Goal: Task Accomplishment & Management: Complete application form

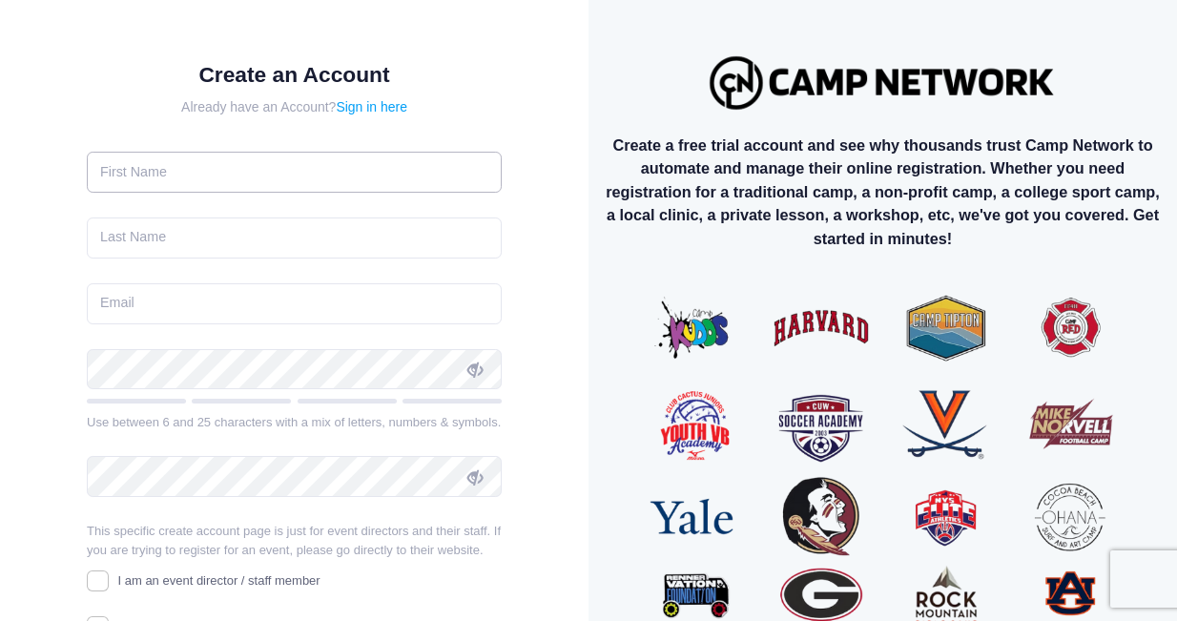
click at [332, 165] on input "text" at bounding box center [294, 172] width 415 height 41
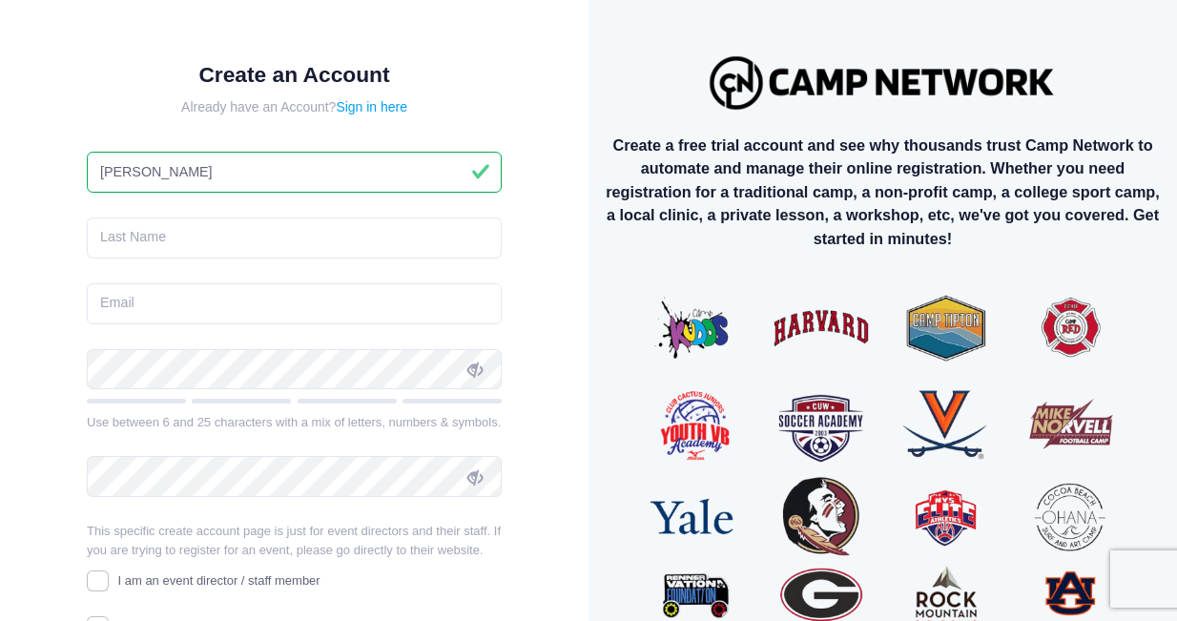
type input "[PERSON_NAME]"
click at [299, 236] on input "text" at bounding box center [294, 237] width 415 height 41
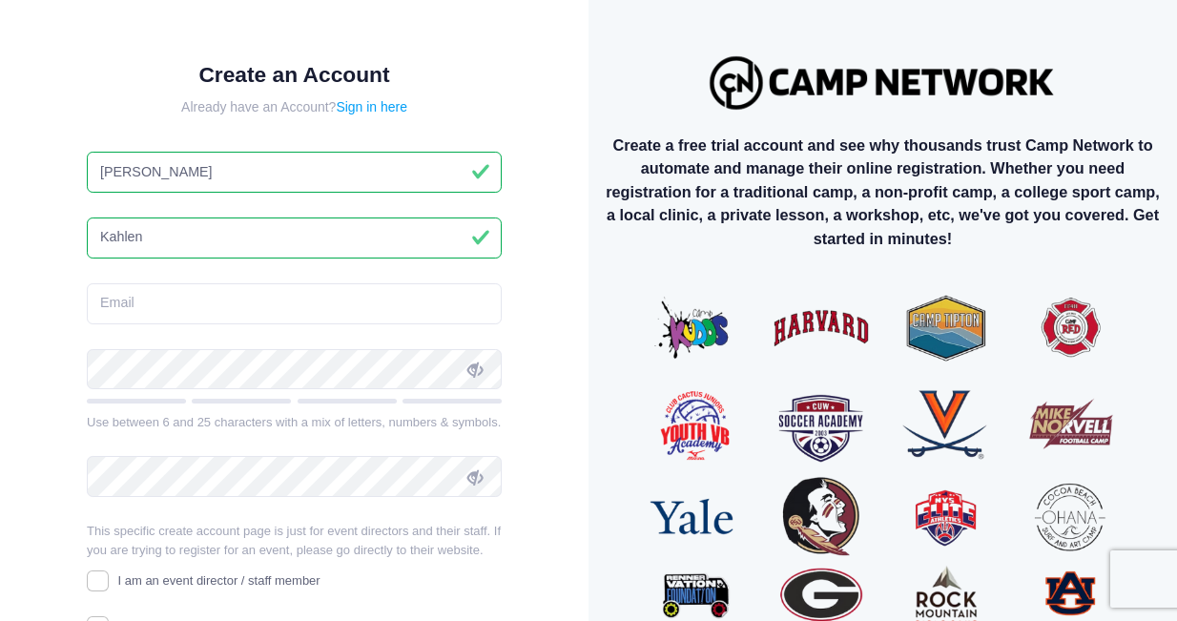
type input "Kahlen"
click at [258, 312] on input "email" at bounding box center [294, 303] width 415 height 41
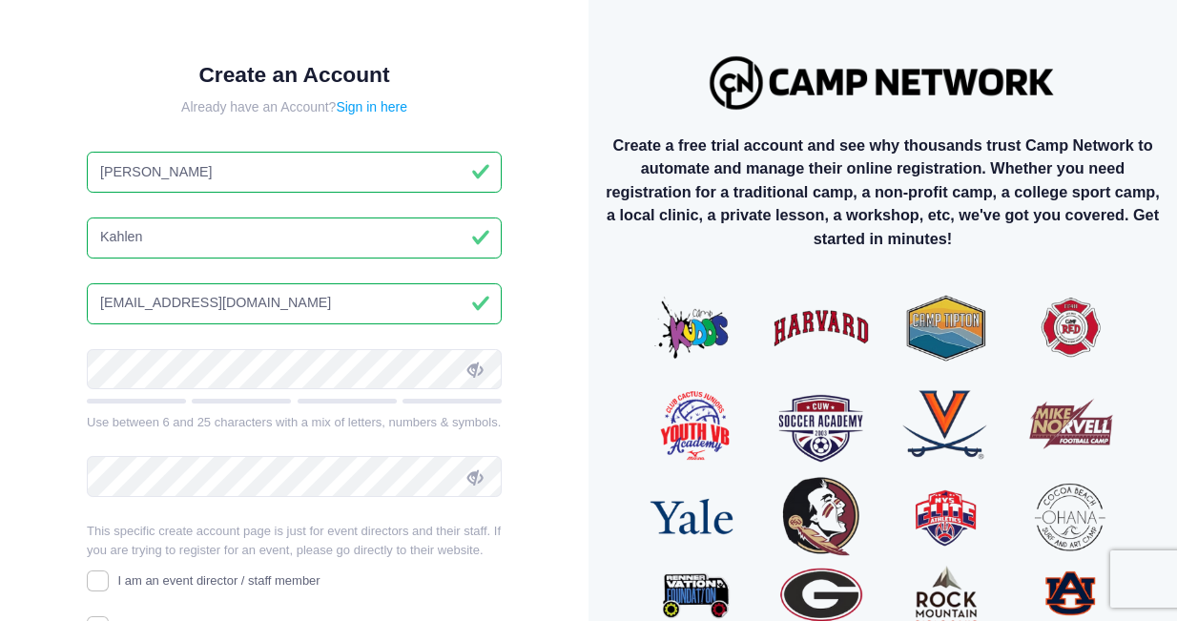
type input "[EMAIL_ADDRESS][DOMAIN_NAME]"
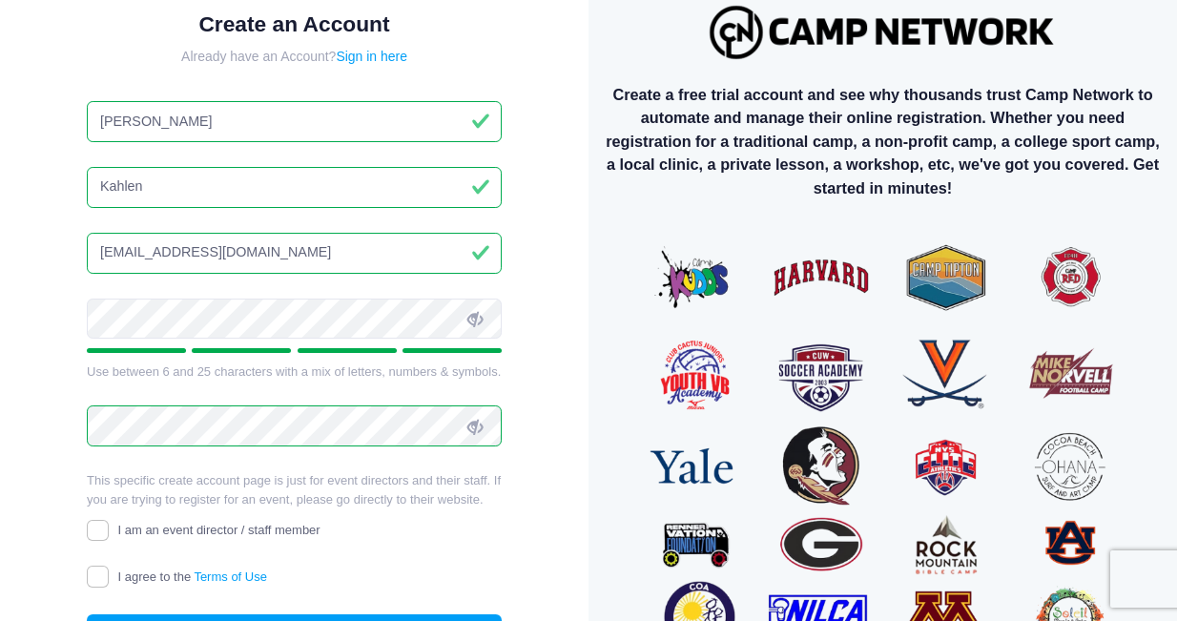
scroll to position [162, 0]
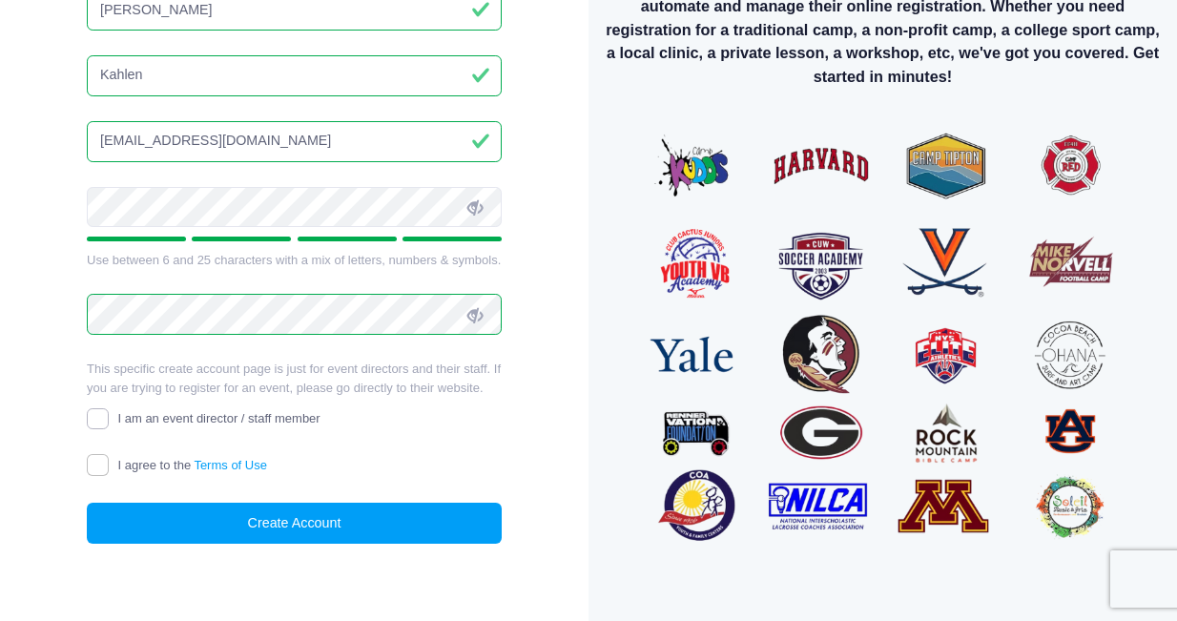
click at [104, 422] on input "I am an event director / staff member" at bounding box center [98, 419] width 22 height 22
checkbox input "true"
click at [104, 459] on input "I agree to the Terms of Use" at bounding box center [98, 465] width 22 height 22
checkbox input "true"
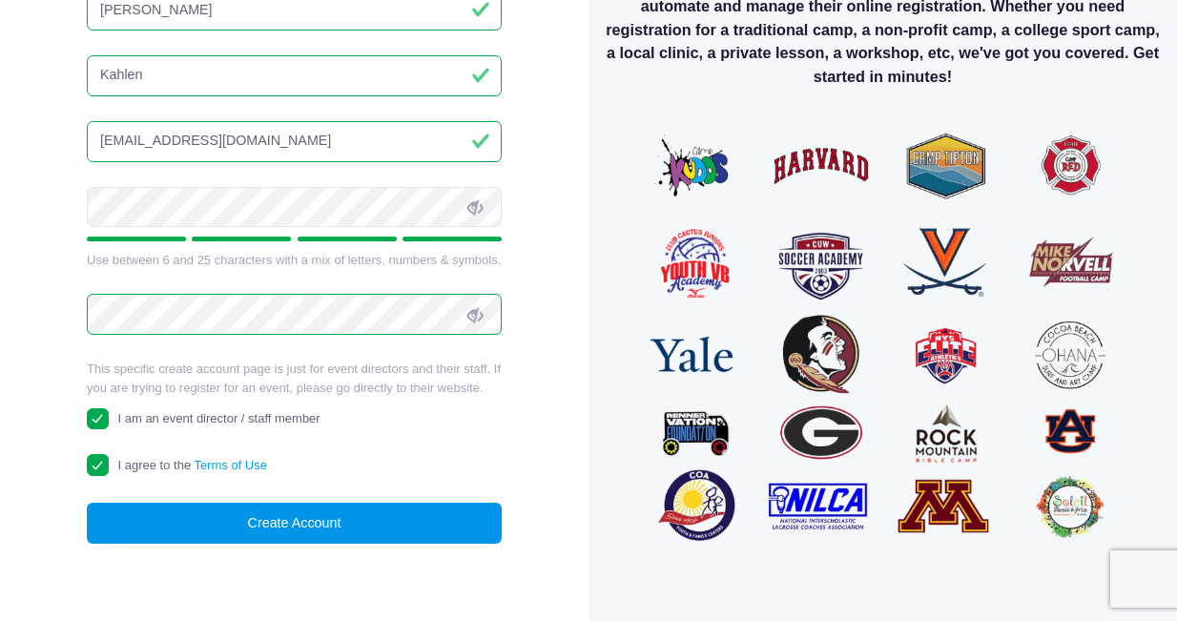
click at [207, 538] on button "Create Account" at bounding box center [294, 523] width 415 height 41
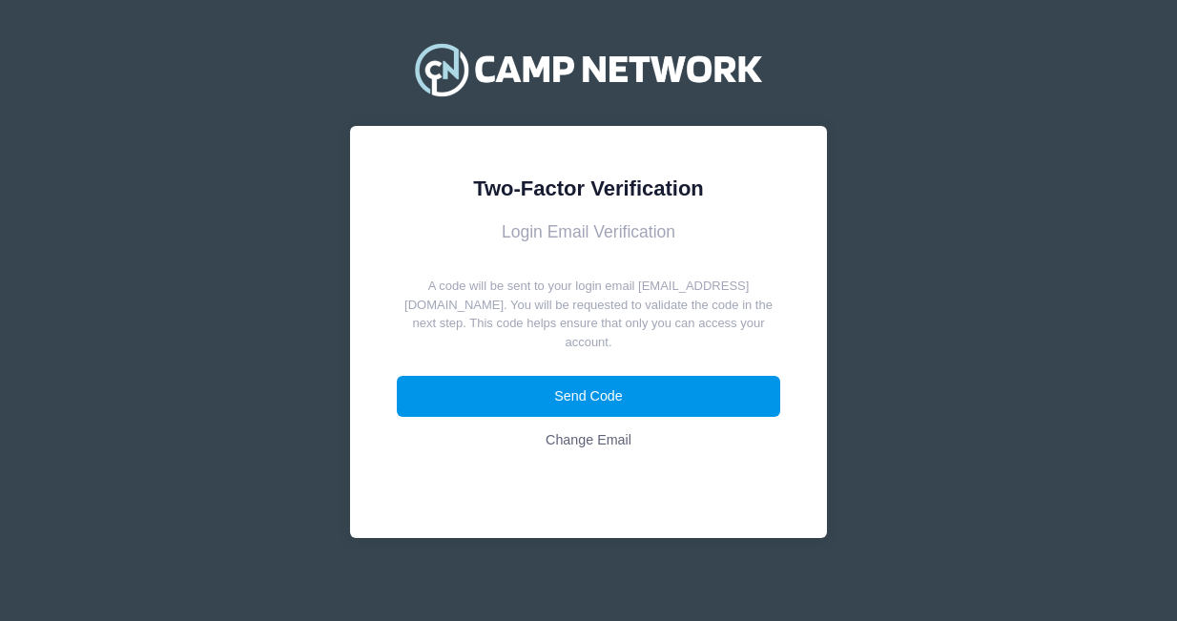
click at [685, 383] on button "Send Code" at bounding box center [589, 396] width 384 height 41
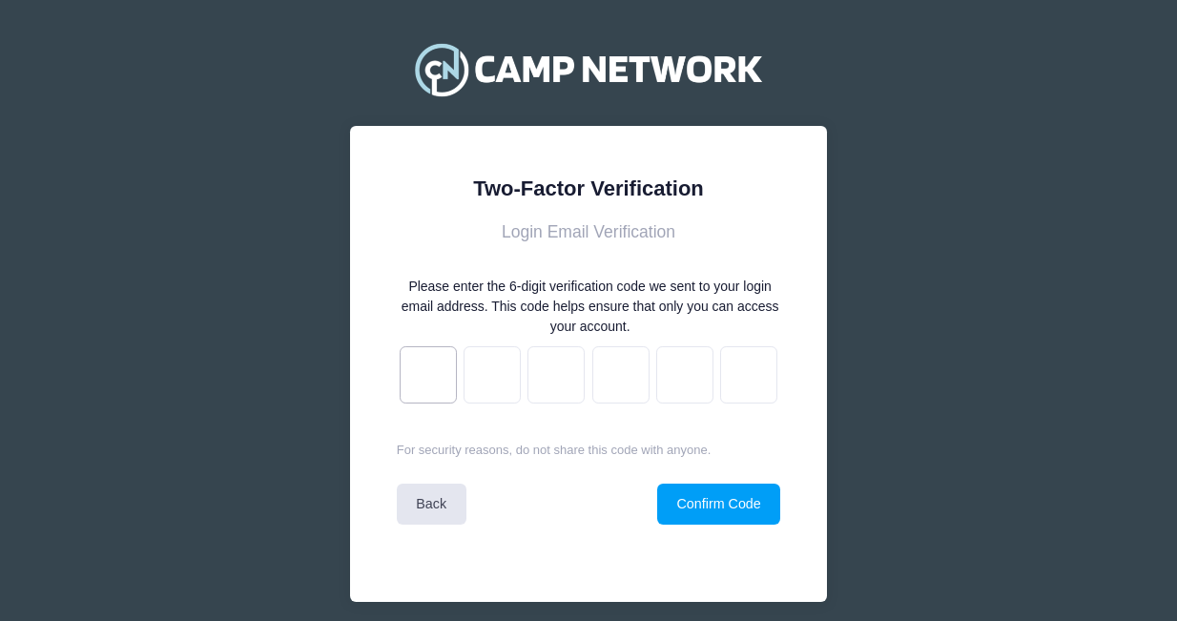
click at [416, 364] on input "text" at bounding box center [428, 374] width 57 height 57
type input "0"
type input "b"
type input "3"
type input "e"
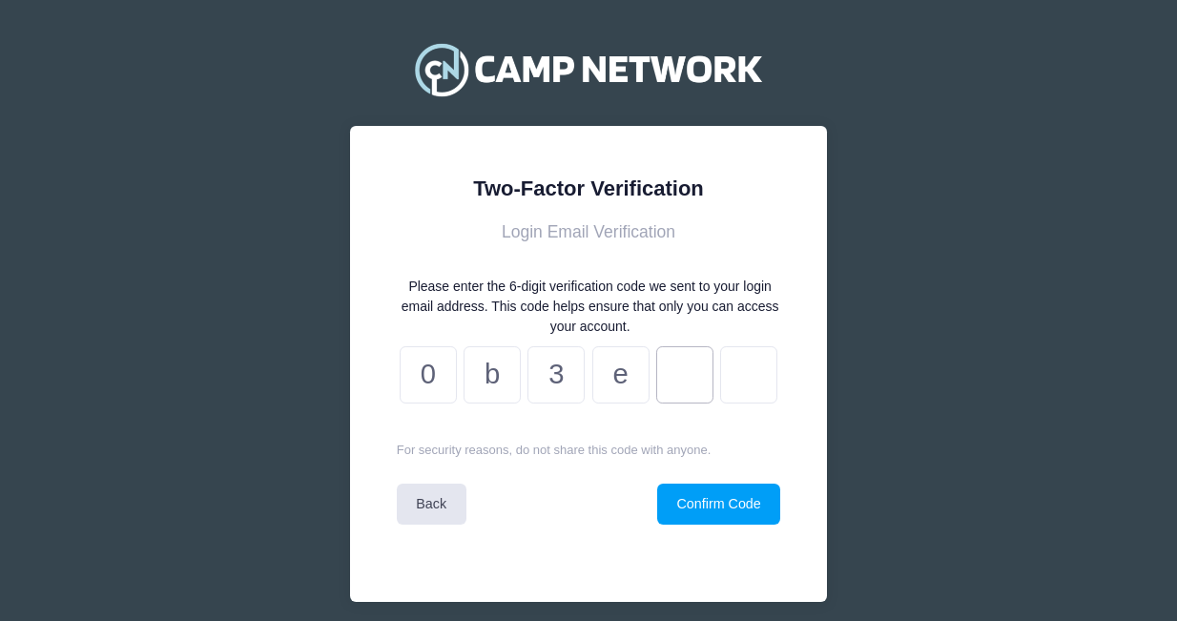
type input "a"
type input "f"
click at [713, 495] on button "Confirm Code" at bounding box center [718, 504] width 123 height 41
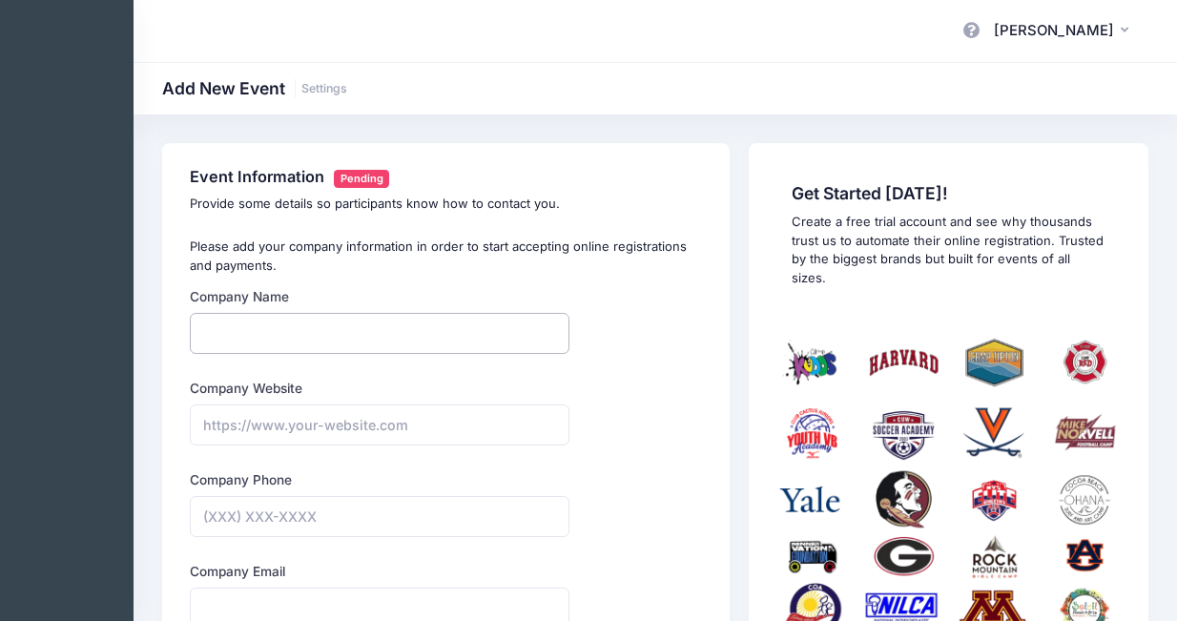
click at [505, 327] on input "Company Name" at bounding box center [380, 333] width 380 height 41
type input "Camp Koinonia"
click at [443, 431] on input "Company Website" at bounding box center [380, 424] width 380 height 41
